Goal: Contribute content: Add original content to the website for others to see

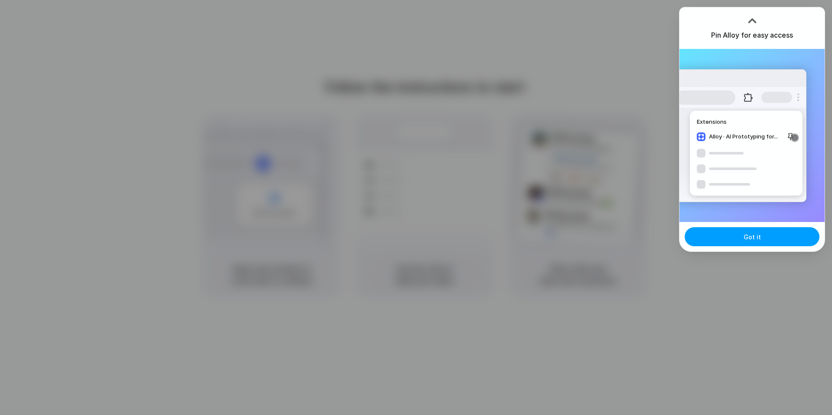
click at [737, 242] on button "Got it" at bounding box center [752, 236] width 135 height 19
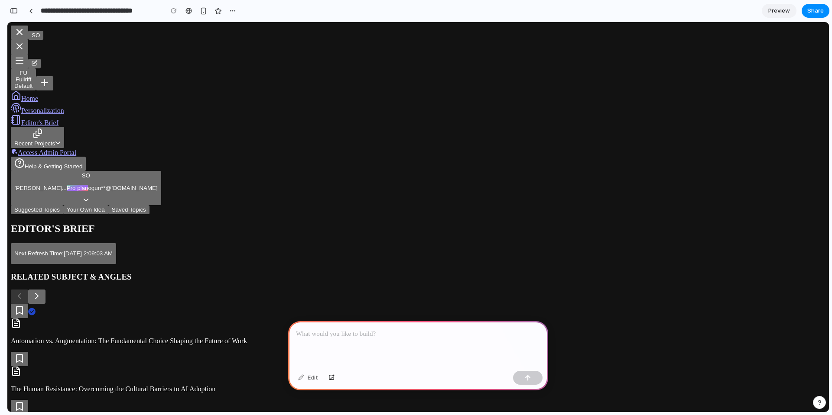
click at [772, 10] on span "Preview" at bounding box center [779, 10] width 22 height 9
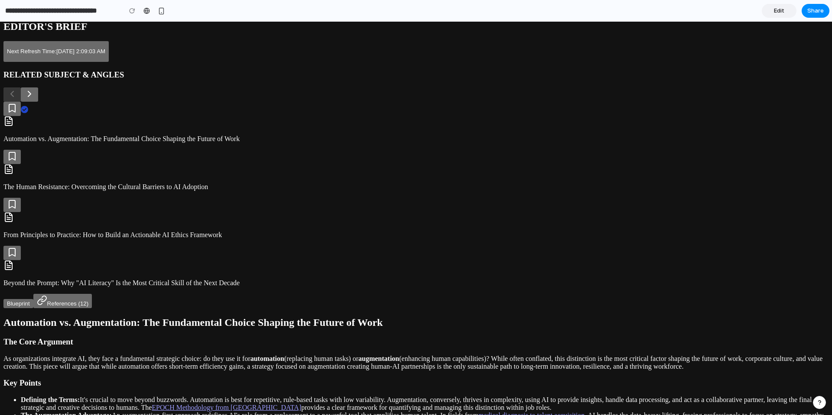
scroll to position [231, 0]
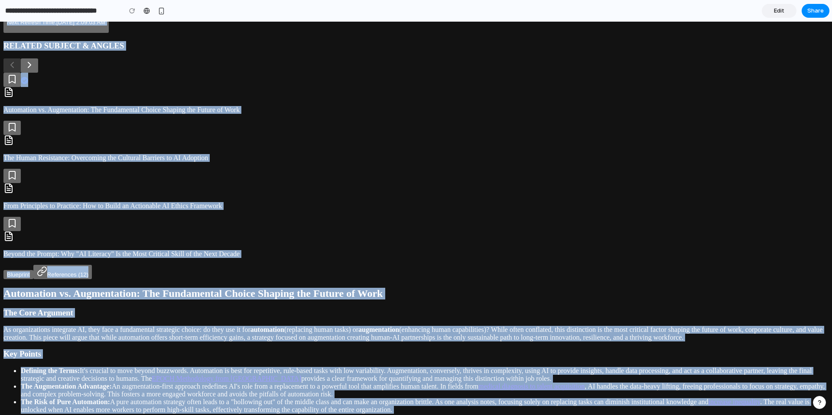
drag, startPoint x: 182, startPoint y: 188, endPoint x: 266, endPoint y: 159, distance: 89.1
click at [270, 158] on div "SO FU Fullriff Default Home Personalization Editor's Brief Recent Projects Acce…" at bounding box center [415, 140] width 825 height 692
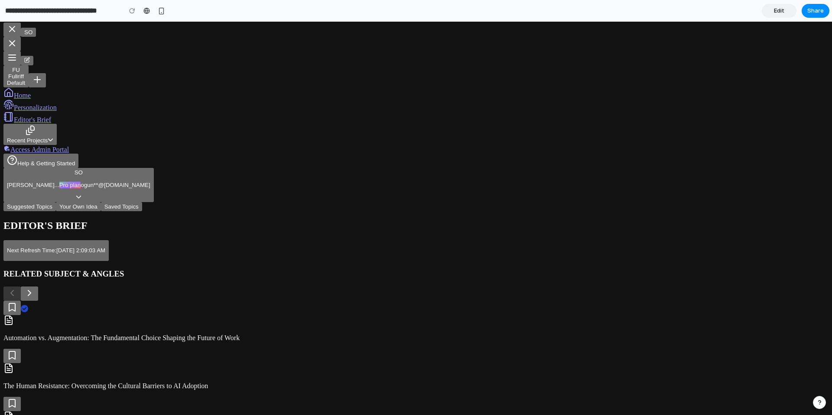
scroll to position [0, 0]
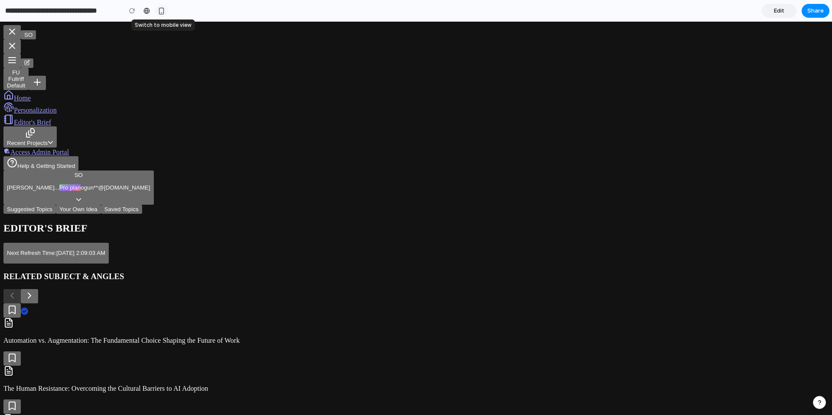
click at [162, 16] on button "button" at bounding box center [161, 10] width 13 height 13
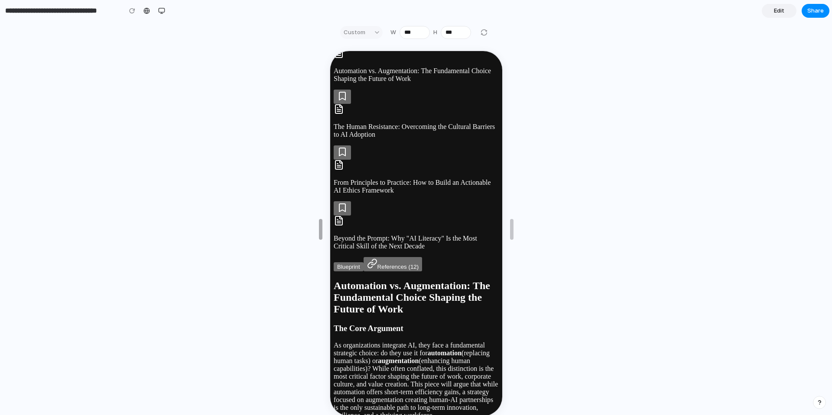
scroll to position [329, 0]
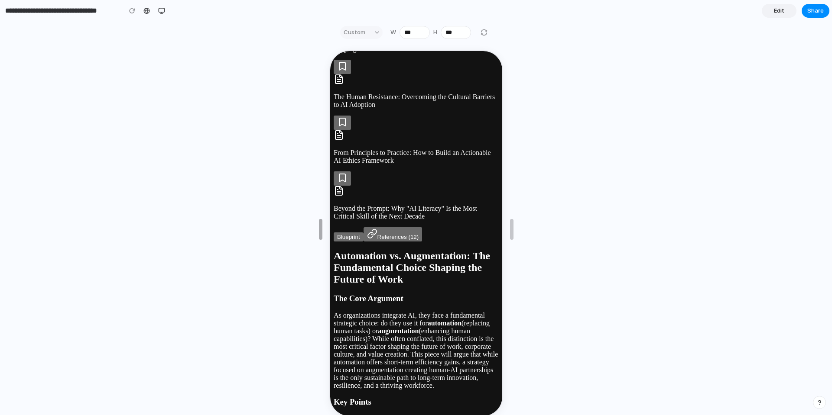
type input "***"
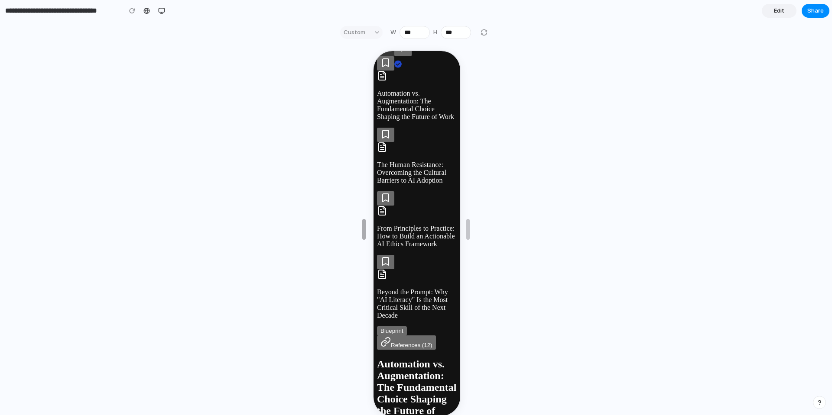
drag, startPoint x: 319, startPoint y: 232, endPoint x: 84, endPoint y: 129, distance: 257.4
